Goal: Book appointment/travel/reservation

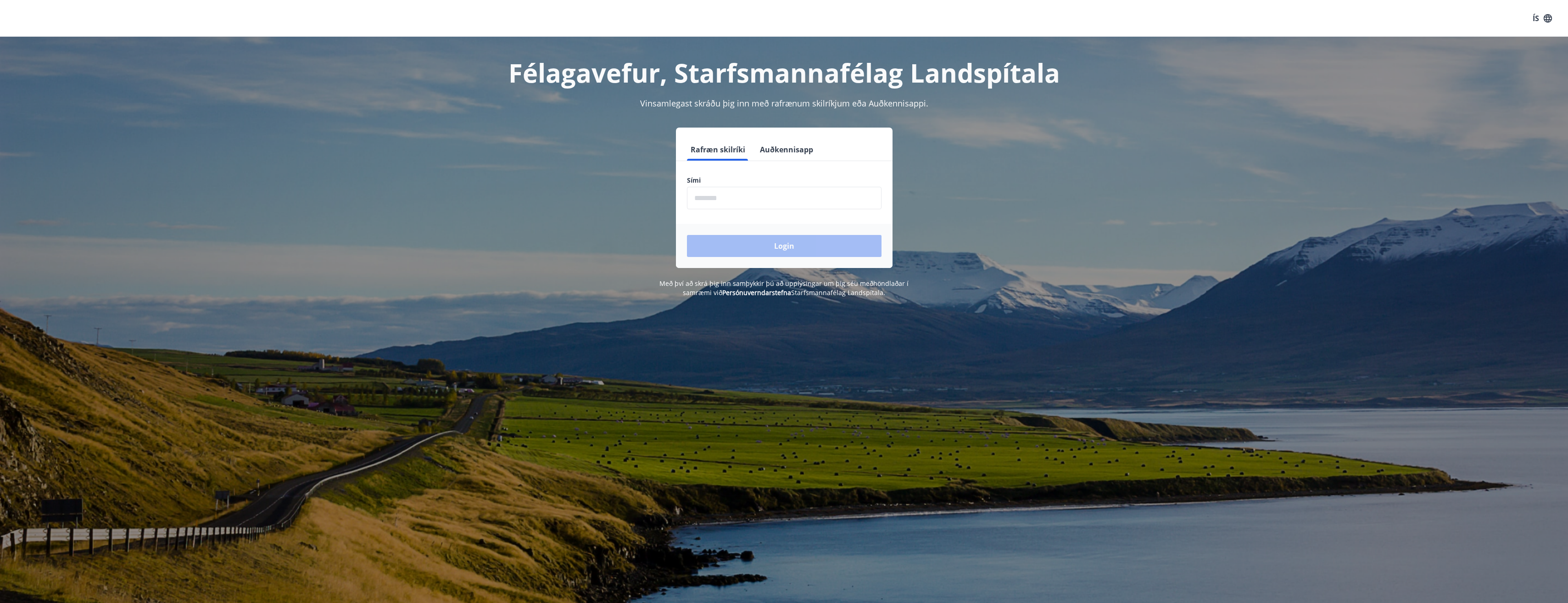
click at [749, 196] on input "phone" at bounding box center [784, 198] width 195 height 22
type input "********"
click at [790, 249] on button "Login" at bounding box center [784, 246] width 195 height 22
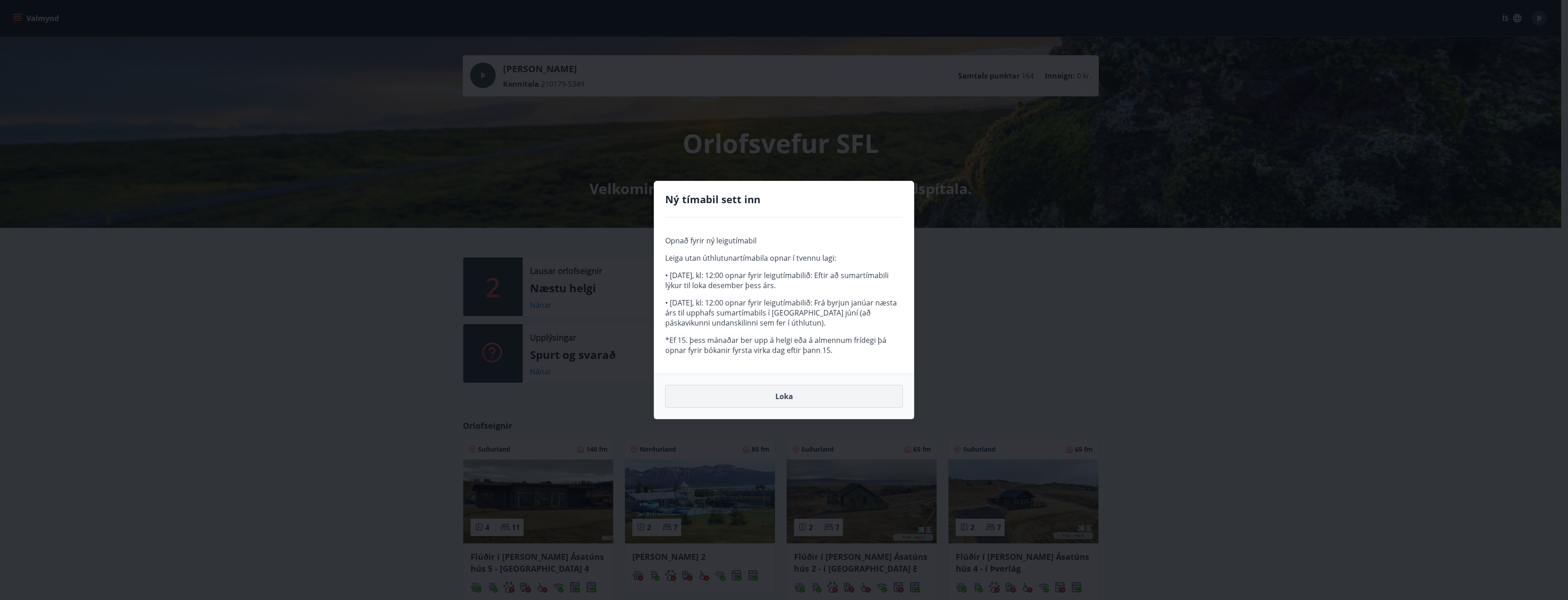
click at [795, 403] on button "Loka" at bounding box center [784, 396] width 238 height 23
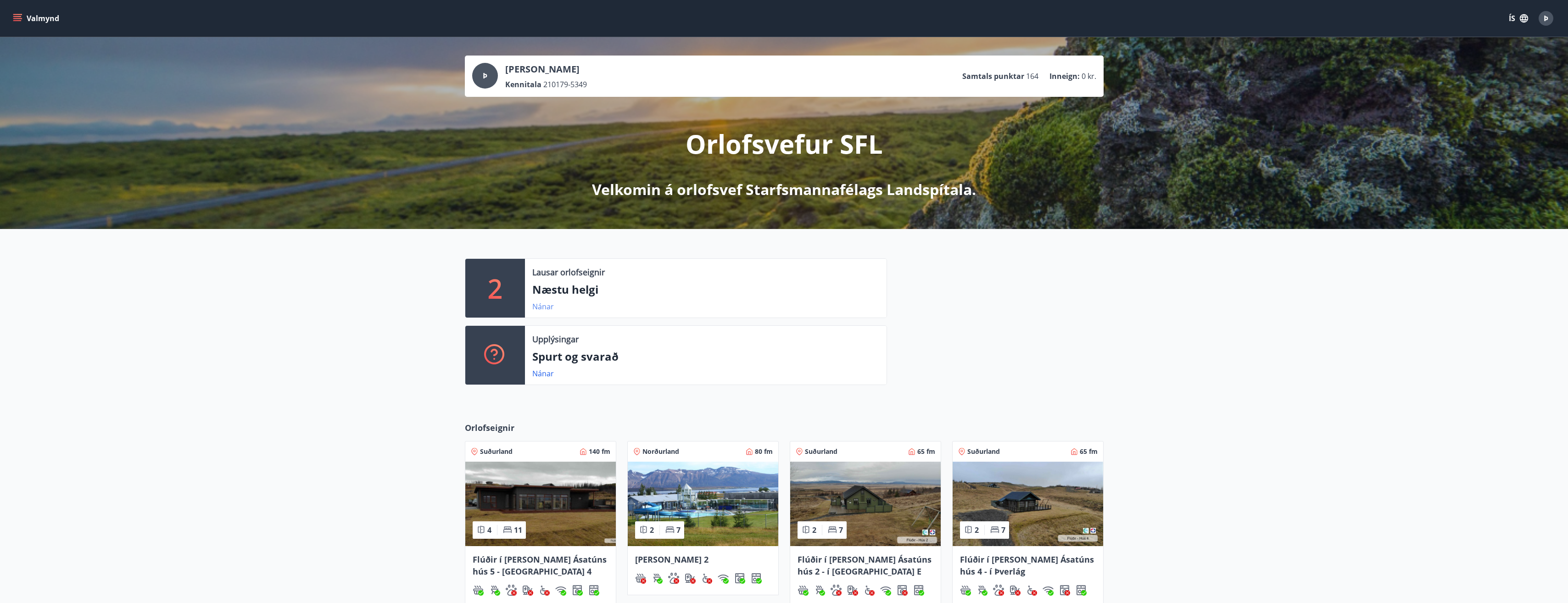
click at [548, 310] on link "Nánar" at bounding box center [543, 307] width 21 height 10
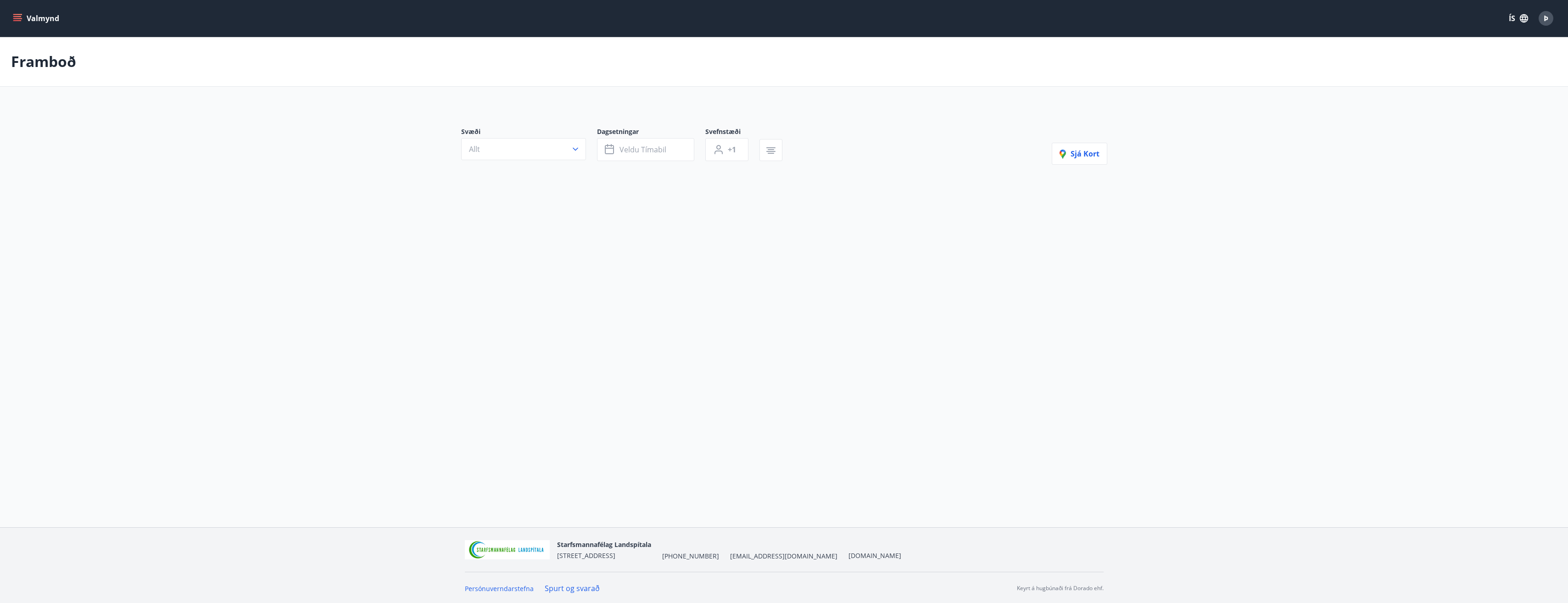
type input "*"
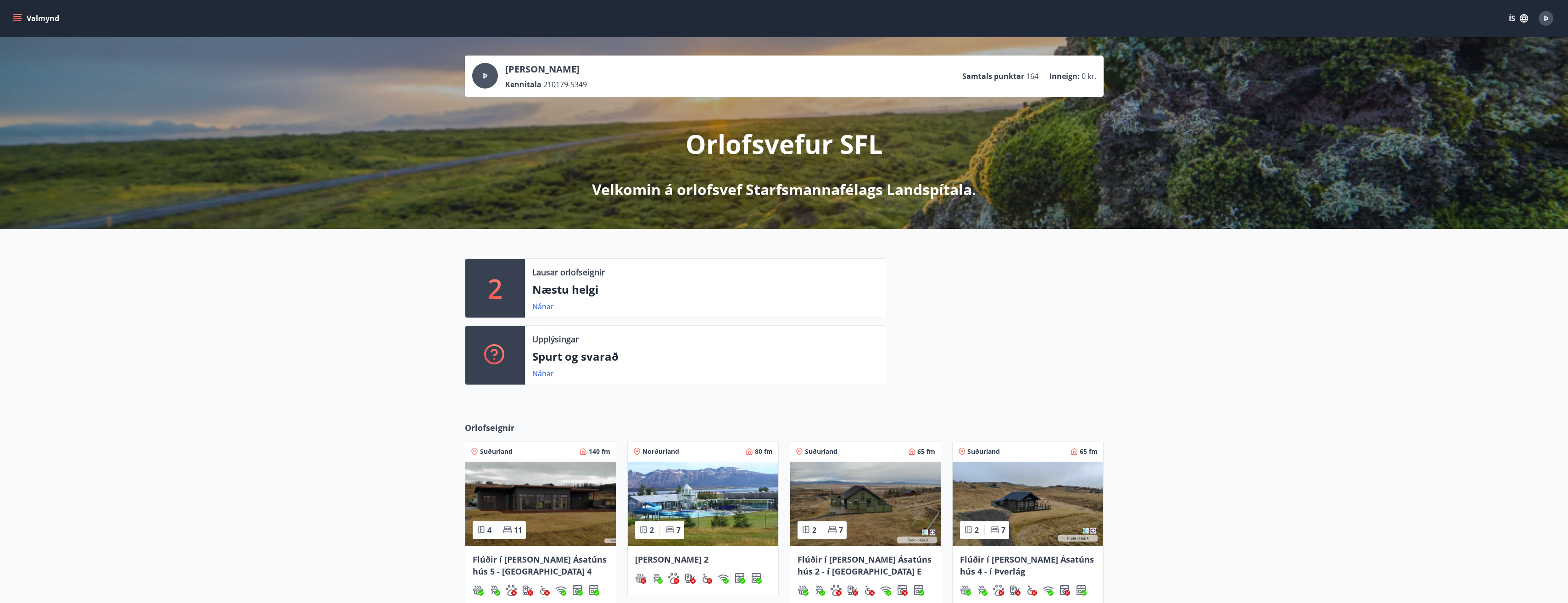
click at [16, 20] on icon "menu" at bounding box center [17, 18] width 9 height 9
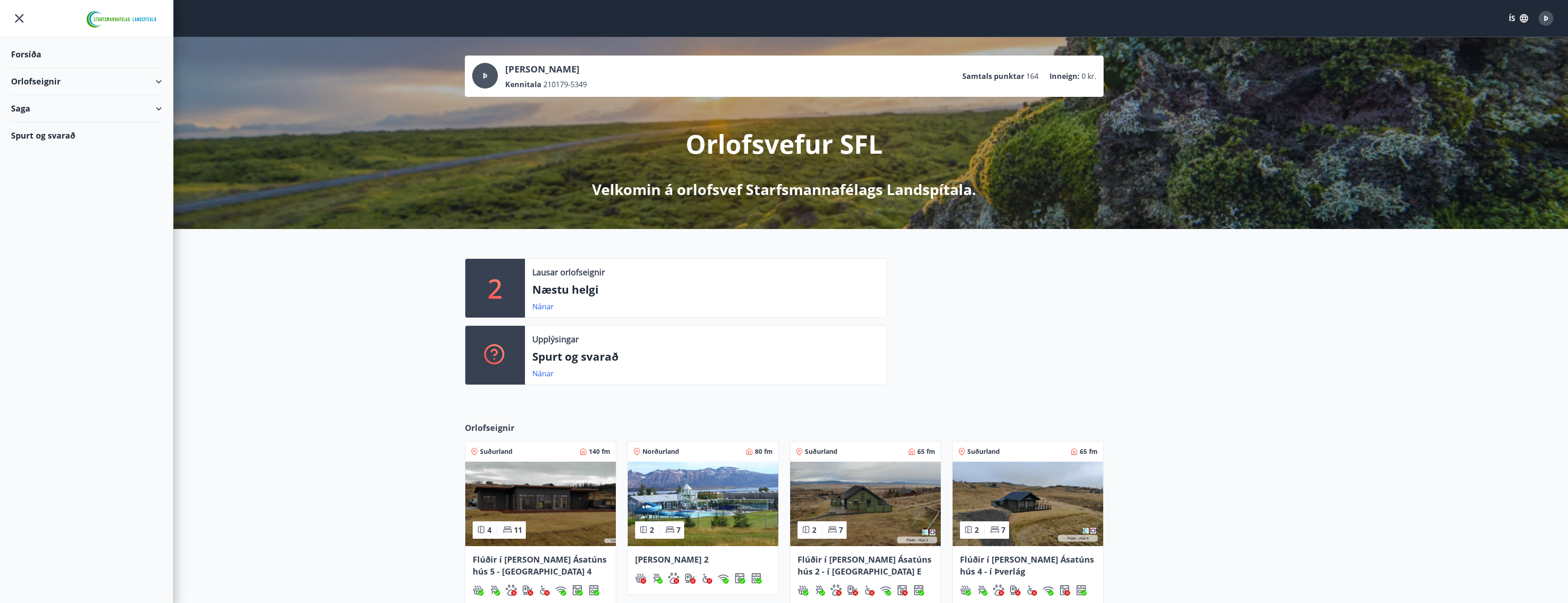
click at [50, 84] on div "Orlofseignir" at bounding box center [86, 82] width 151 height 27
click at [50, 126] on div "Bókunardagatal" at bounding box center [87, 124] width 137 height 20
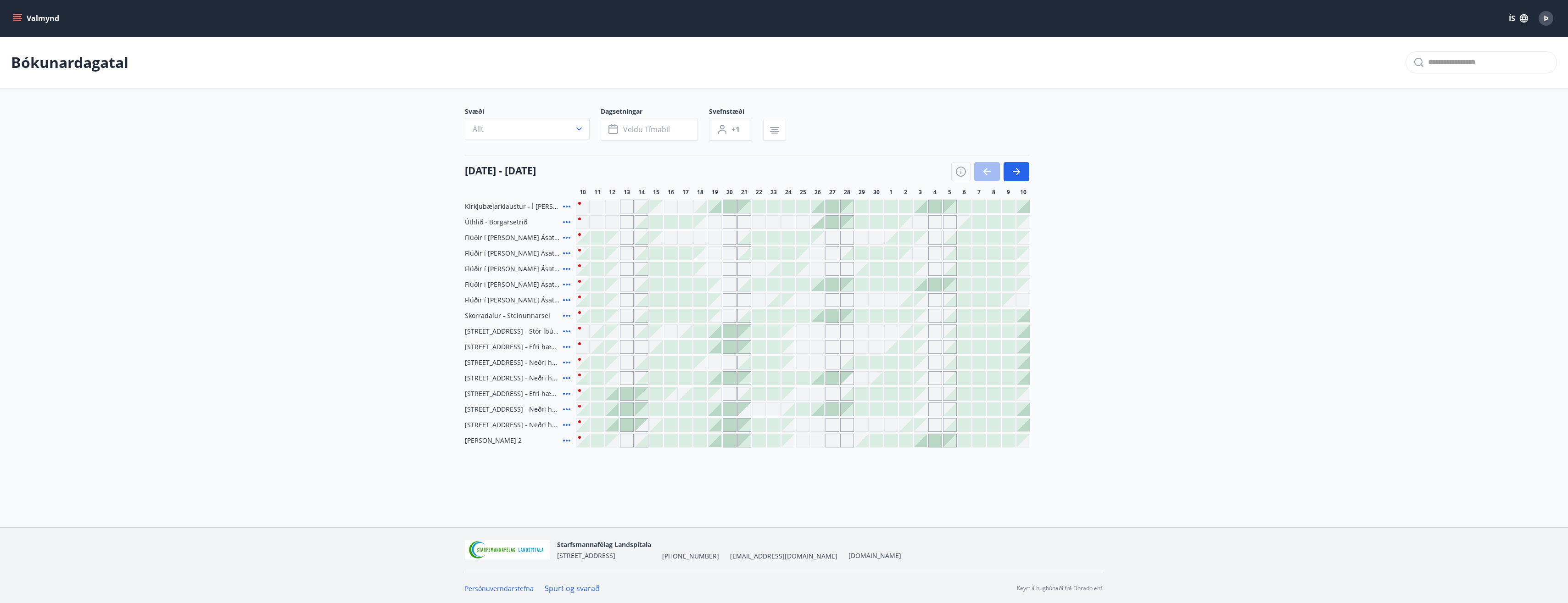
click at [819, 319] on div at bounding box center [817, 315] width 13 height 13
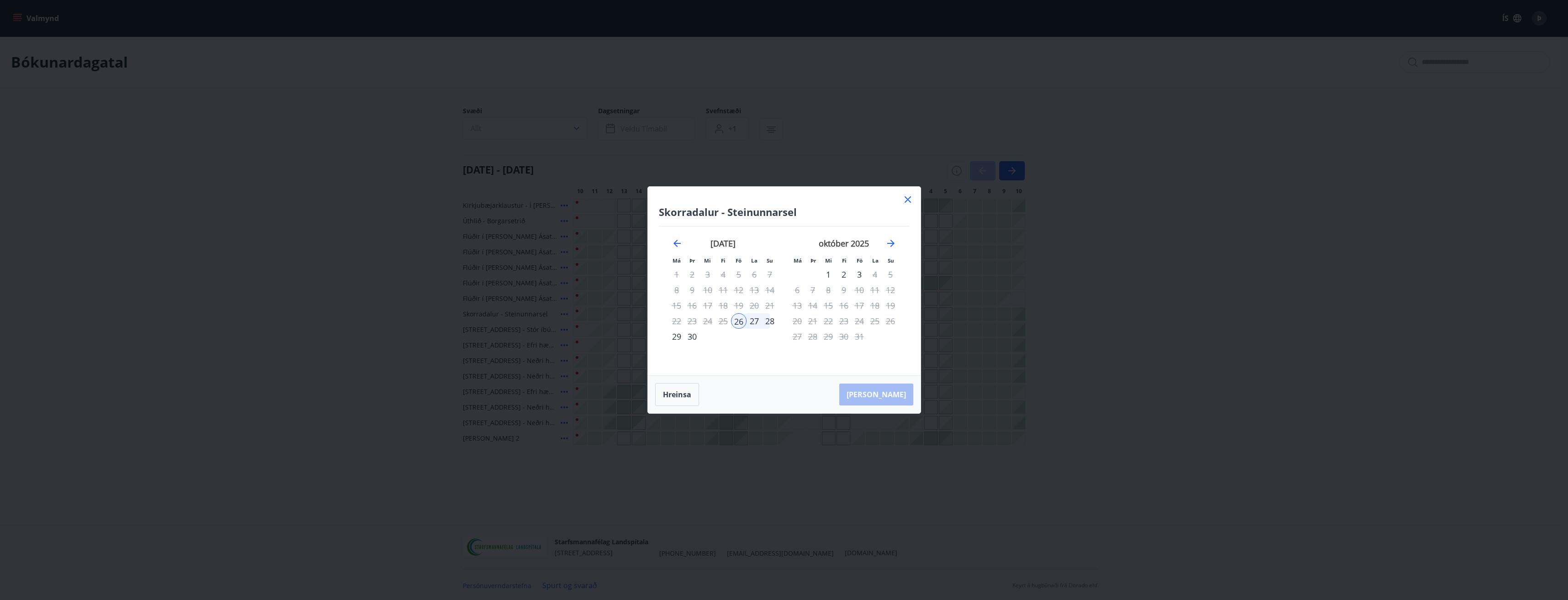
click at [909, 199] on icon at bounding box center [908, 199] width 11 height 11
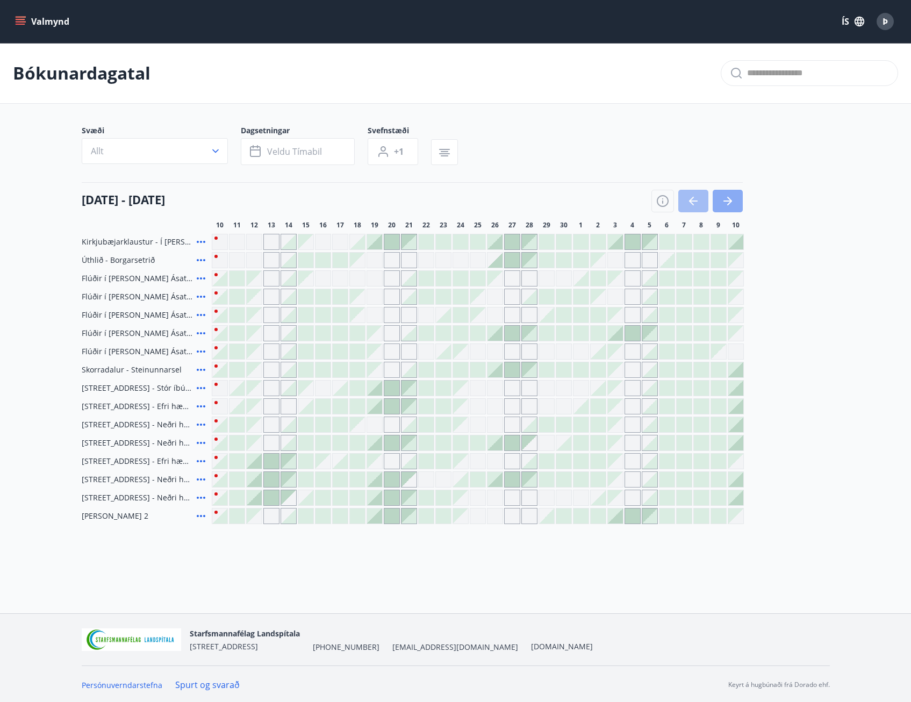
click at [732, 203] on icon "button" at bounding box center [727, 201] width 13 height 13
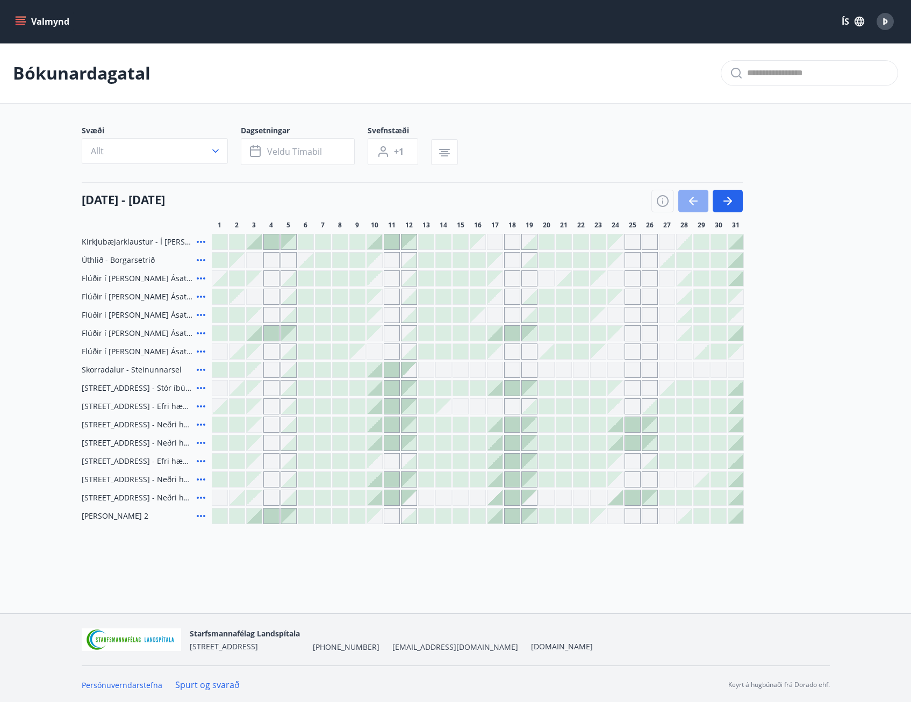
click at [699, 201] on icon "button" at bounding box center [693, 201] width 13 height 13
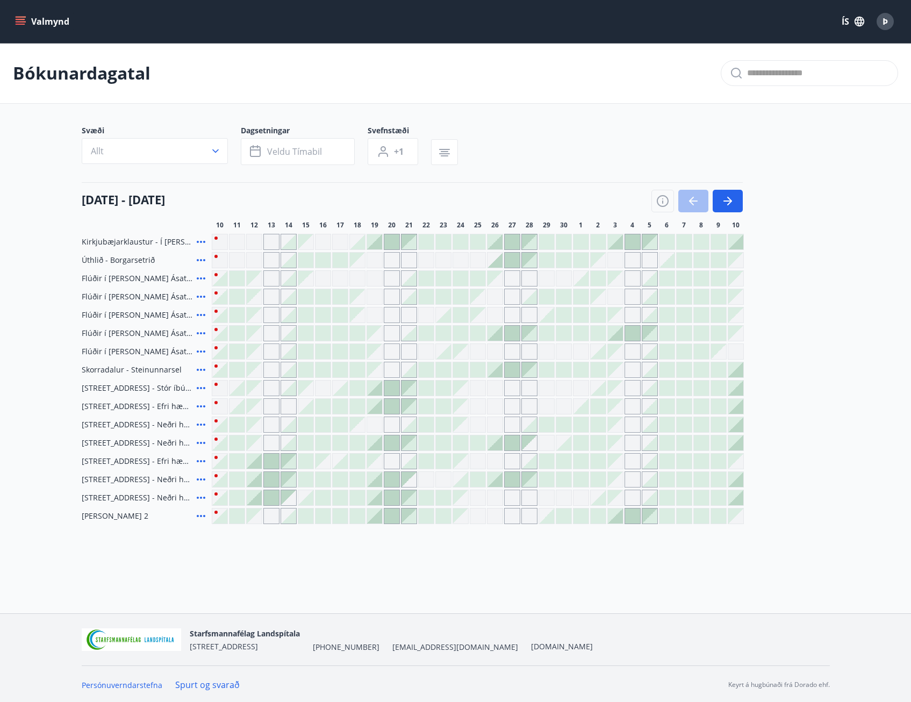
click at [24, 18] on icon "menu" at bounding box center [20, 21] width 11 height 11
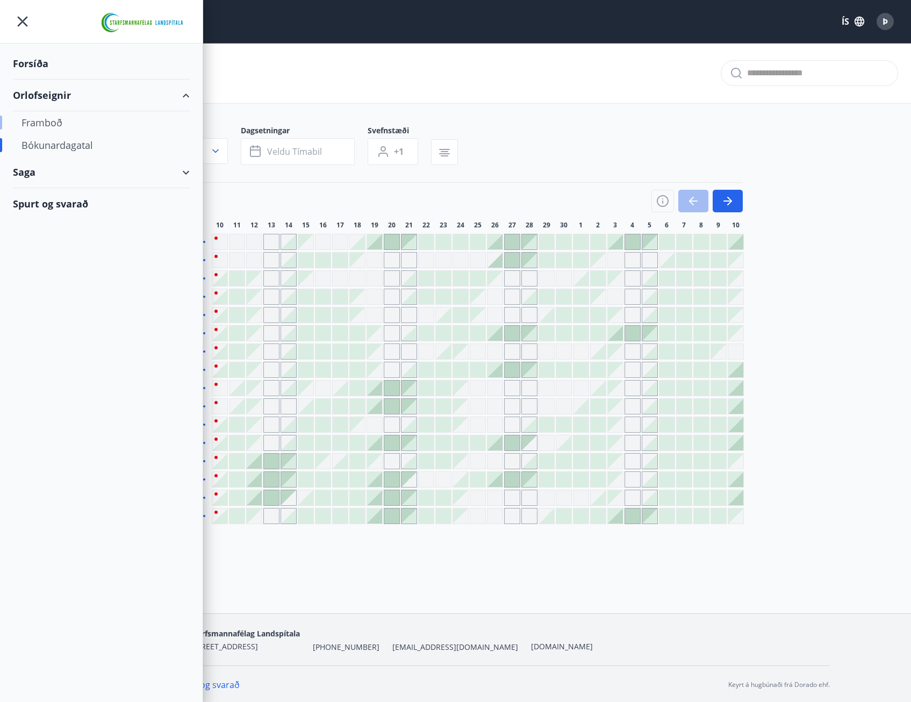
click at [45, 121] on div "Framboð" at bounding box center [102, 122] width 160 height 23
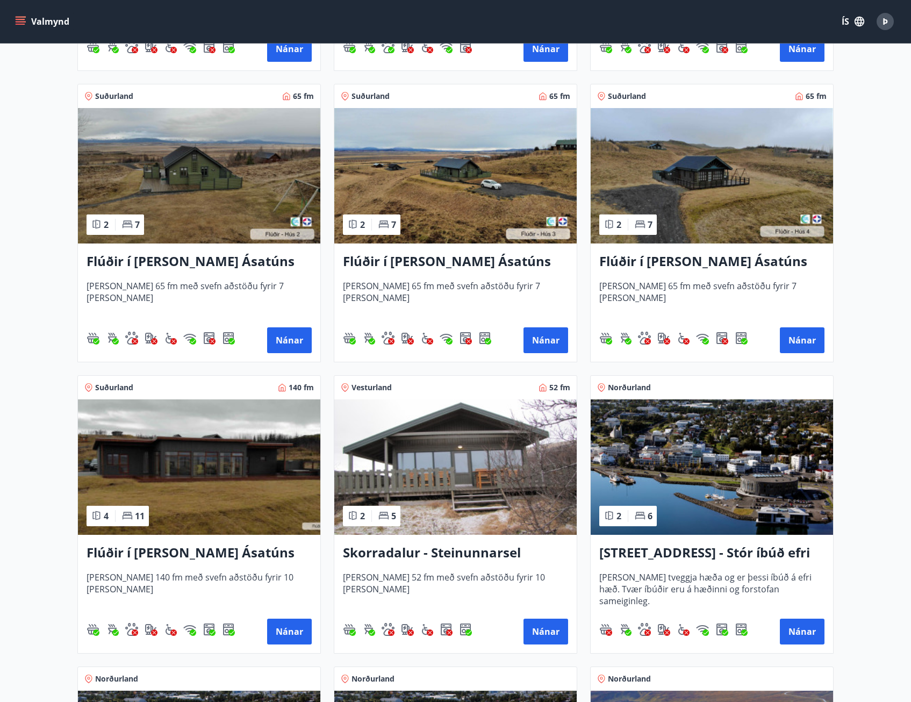
scroll to position [484, 0]
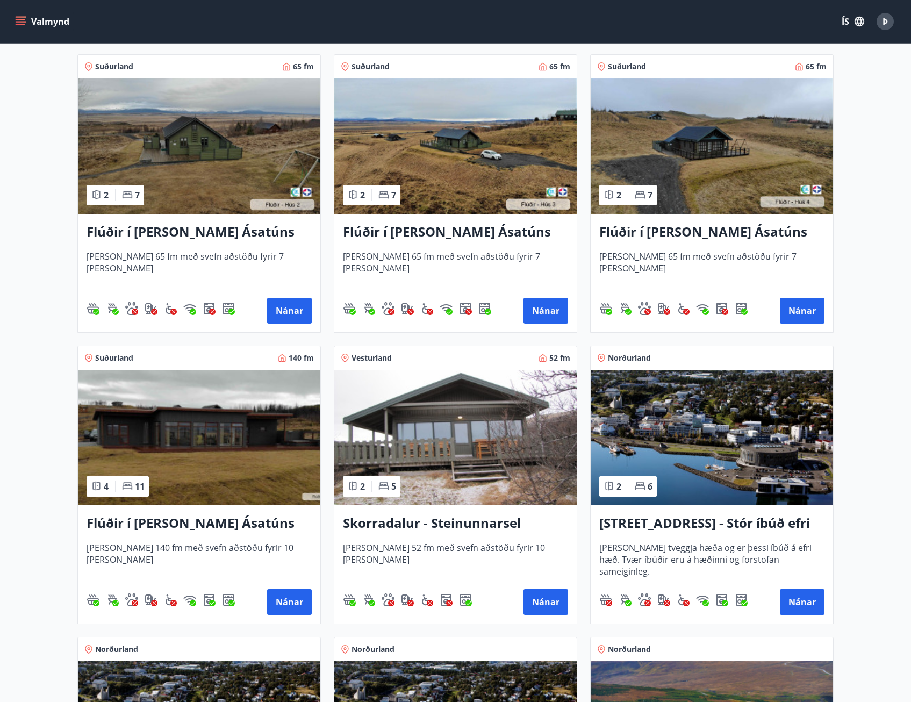
click at [450, 523] on h3 "Skorradalur - Steinunnarsel" at bounding box center [455, 523] width 225 height 19
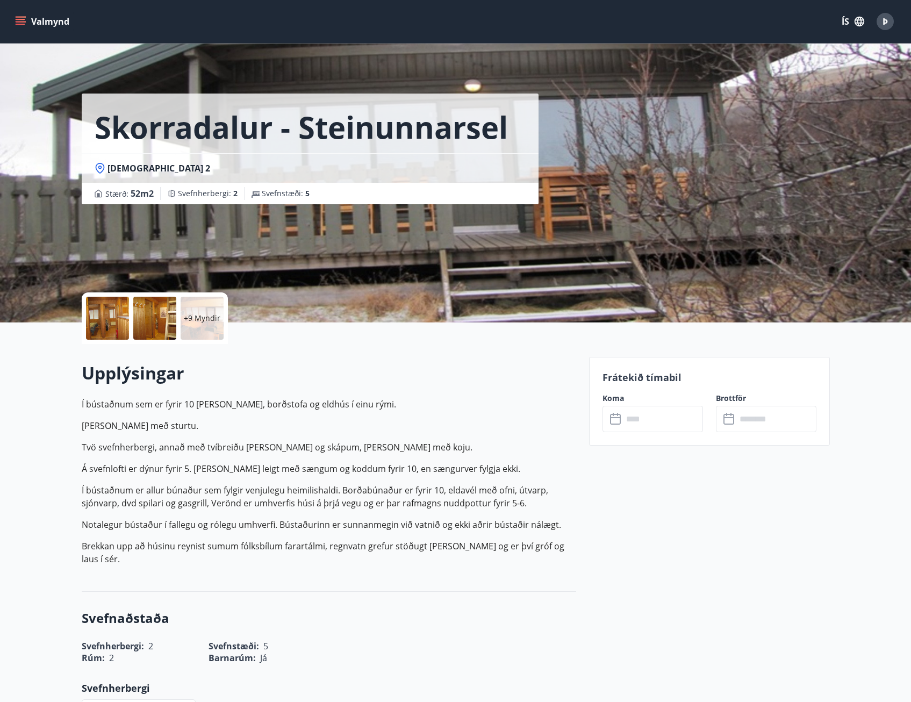
click at [108, 321] on div at bounding box center [107, 318] width 43 height 43
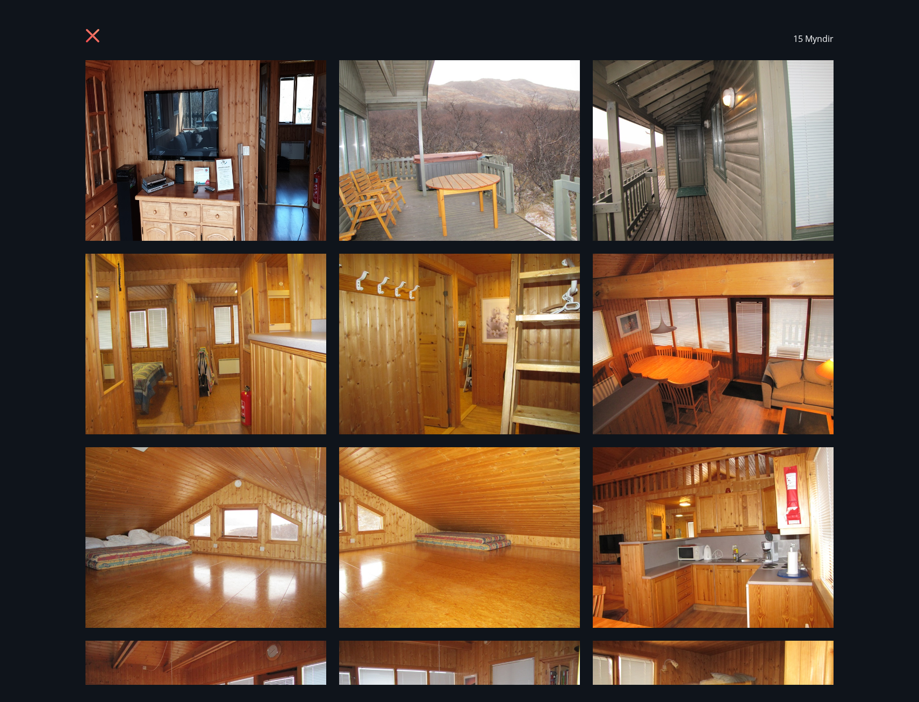
click at [93, 37] on icon at bounding box center [92, 35] width 3 height 3
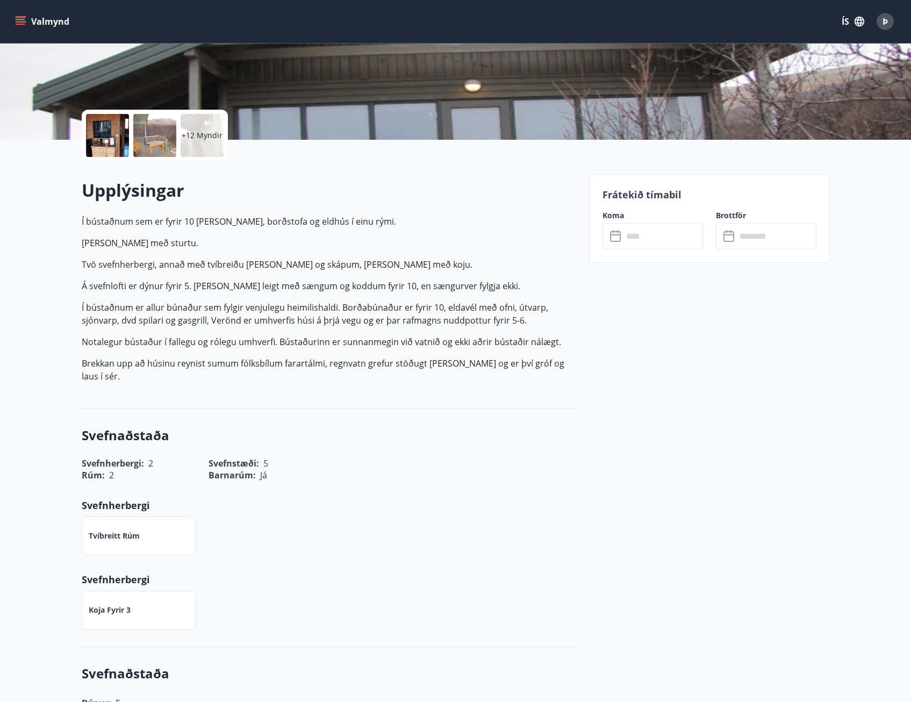
scroll to position [161, 0]
